Goal: Task Accomplishment & Management: Complete application form

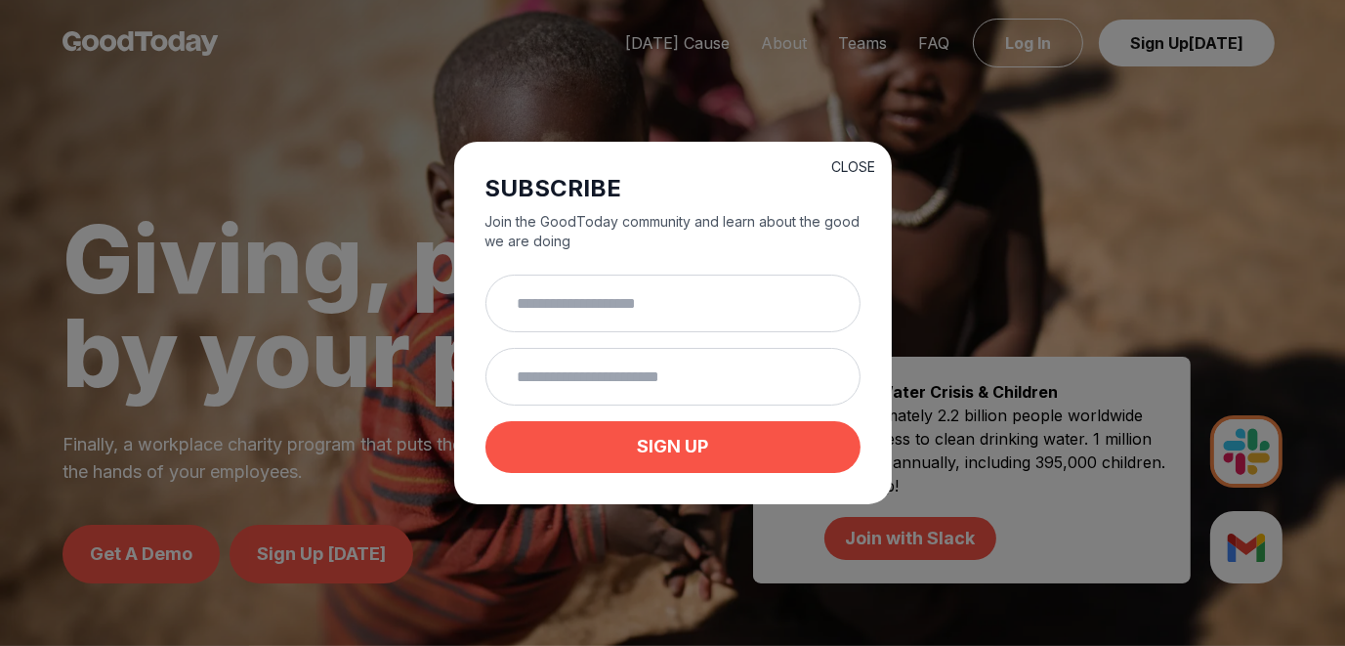
click at [862, 158] on button "CLOSE" at bounding box center [854, 167] width 44 height 20
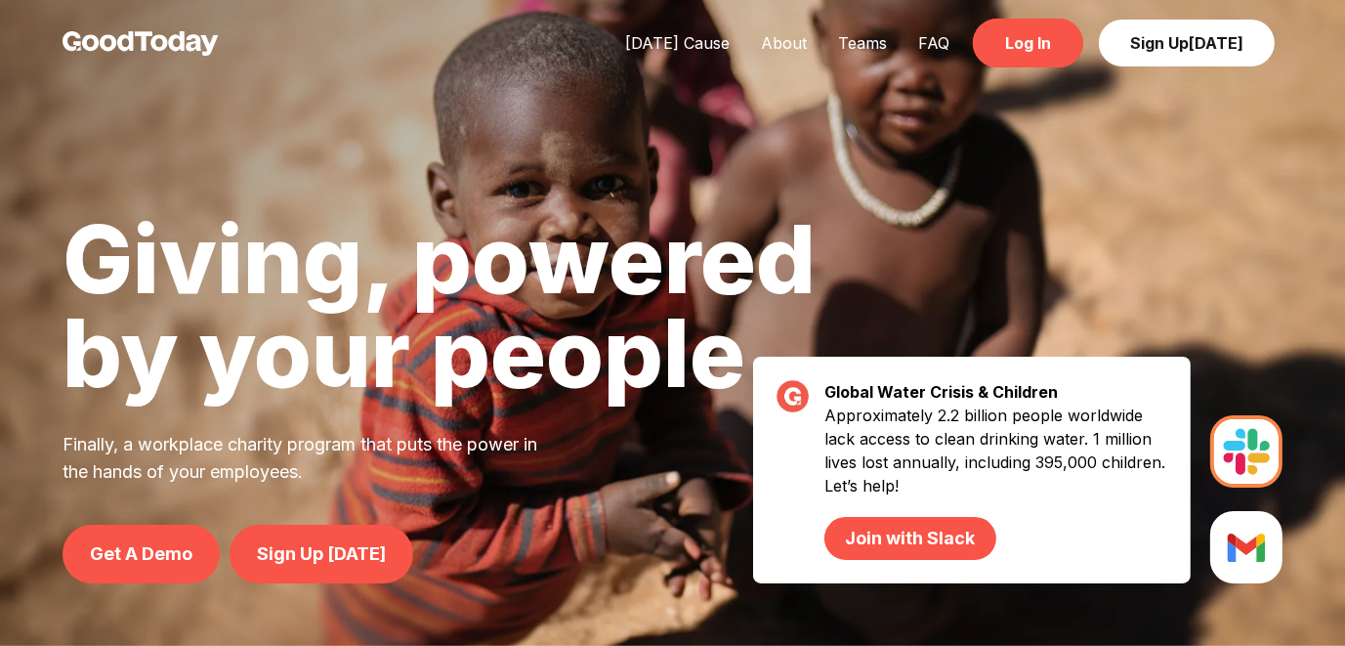
click at [1020, 51] on link "Log In" at bounding box center [1028, 43] width 110 height 49
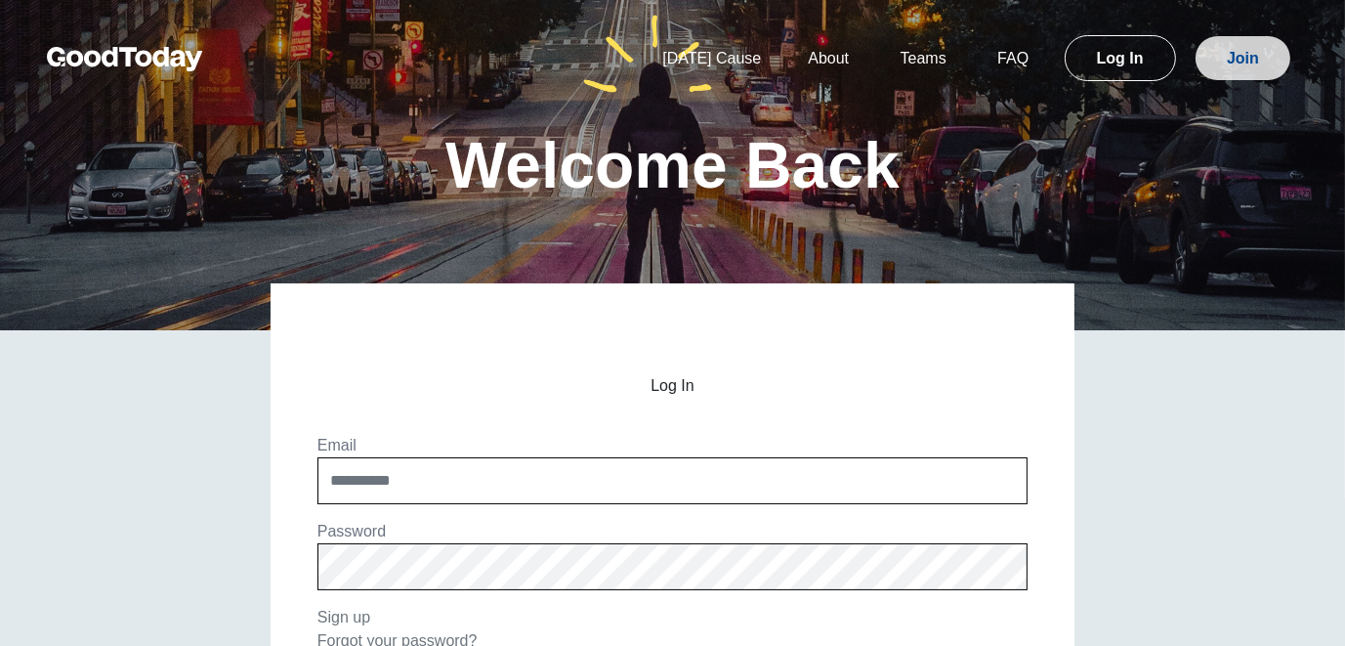
click at [1241, 49] on link "Join" at bounding box center [1243, 58] width 95 height 44
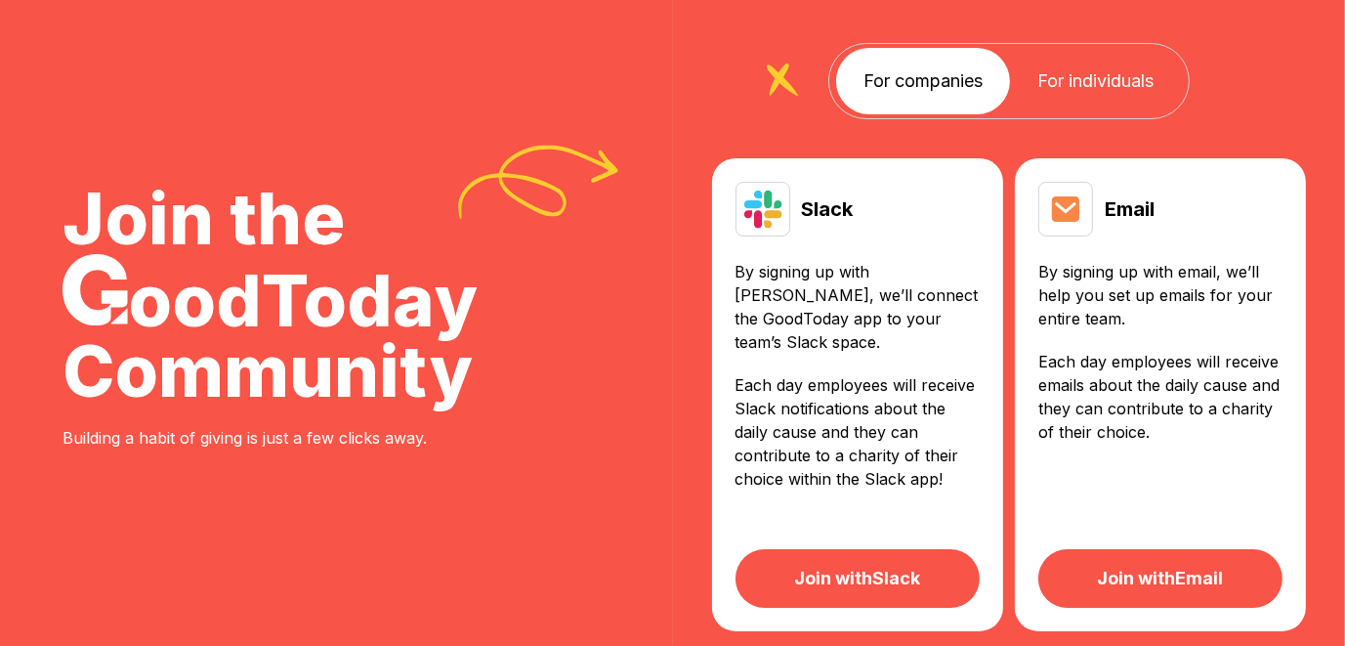
scroll to position [195, 0]
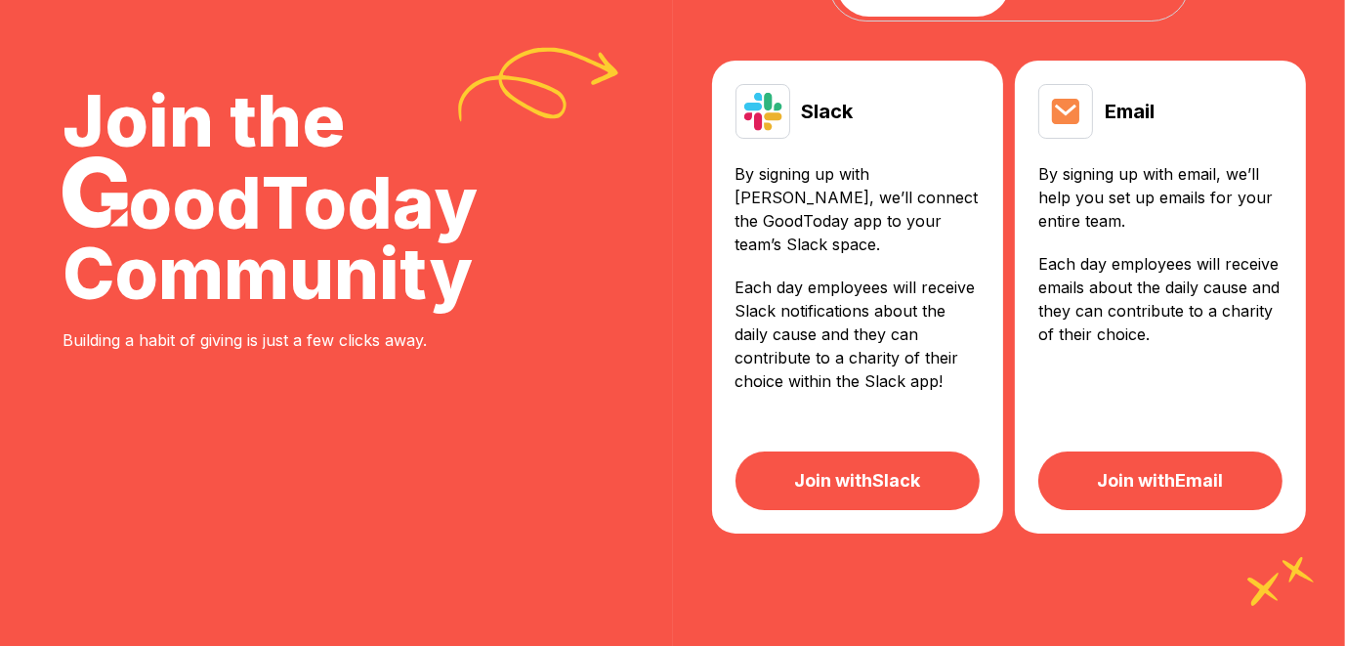
click at [1182, 455] on link "Join with Email" at bounding box center [1161, 480] width 244 height 59
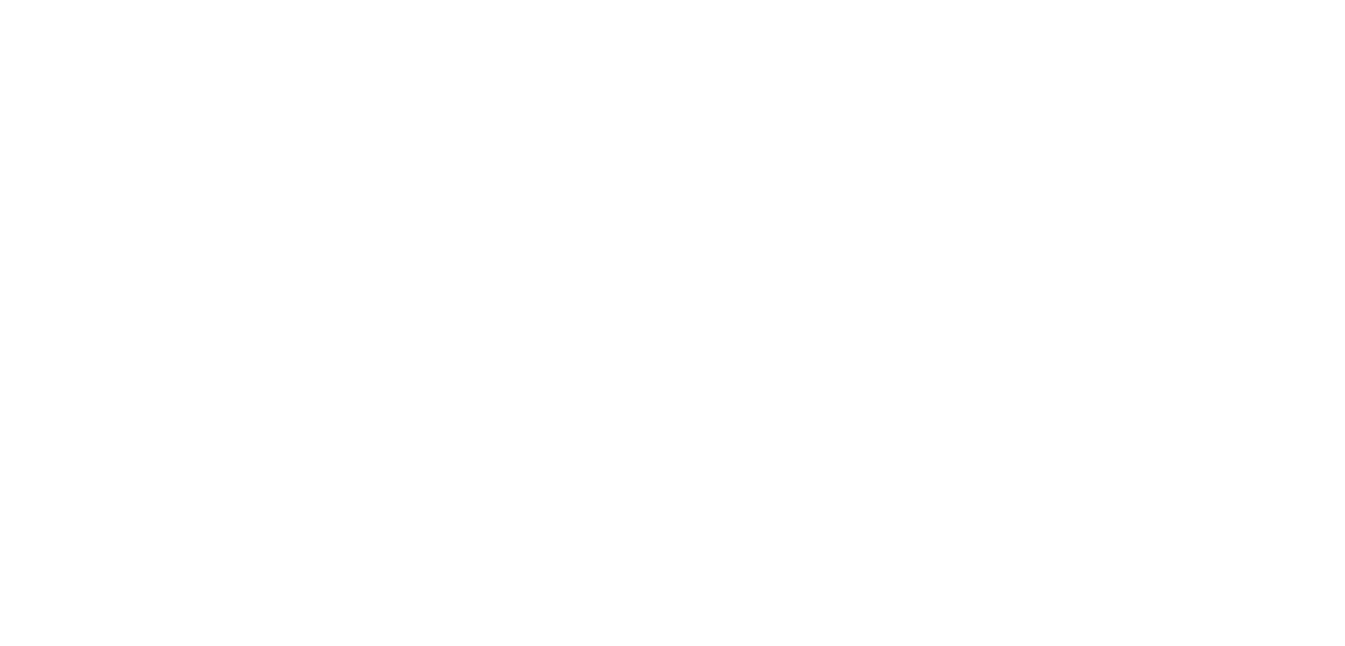
scroll to position [488, 0]
